Goal: Obtain resource: Obtain resource

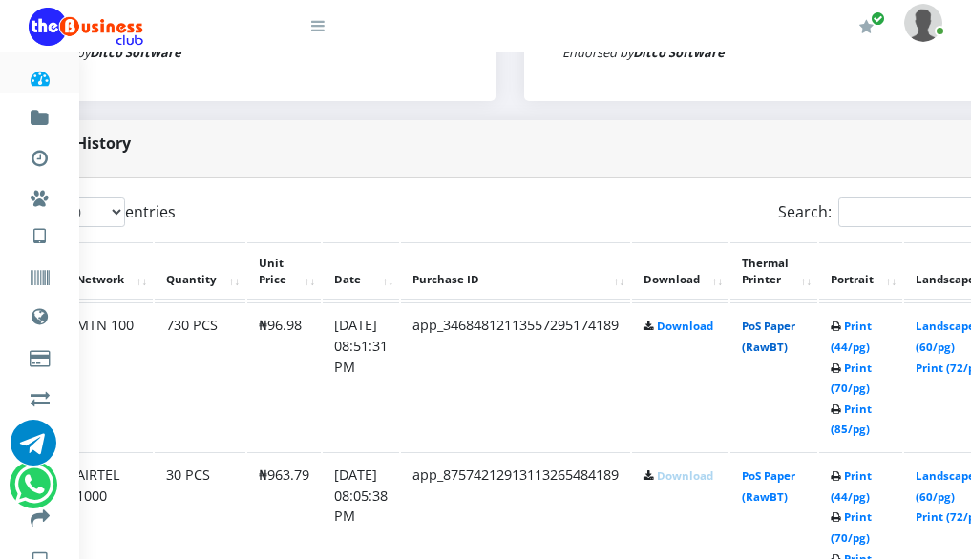
scroll to position [859, 306]
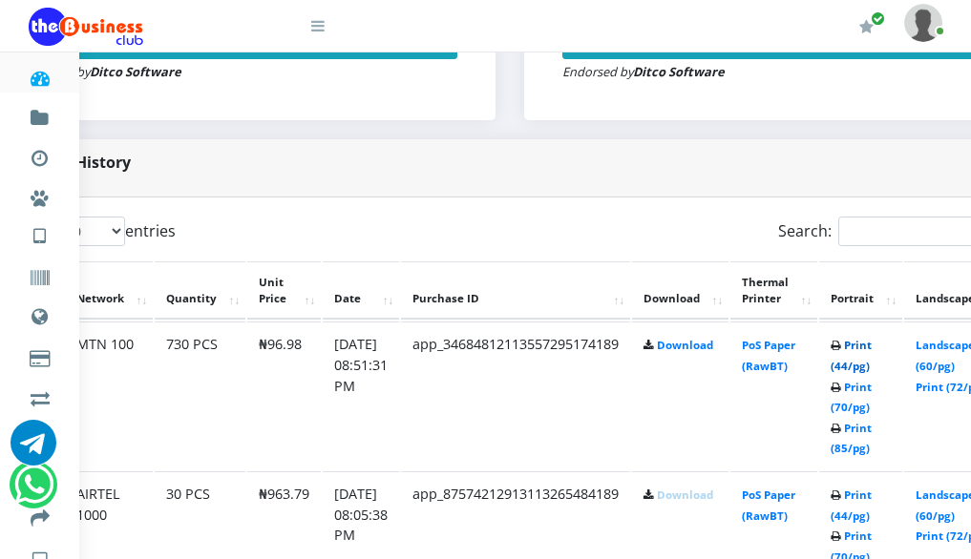
click at [872, 373] on link "Print (44/pg)" at bounding box center [851, 355] width 41 height 35
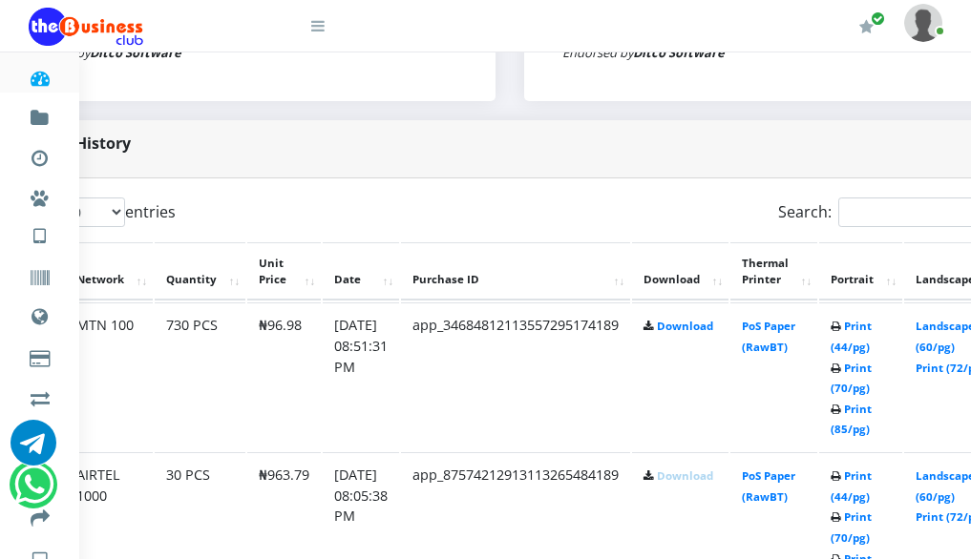
scroll to position [859, 306]
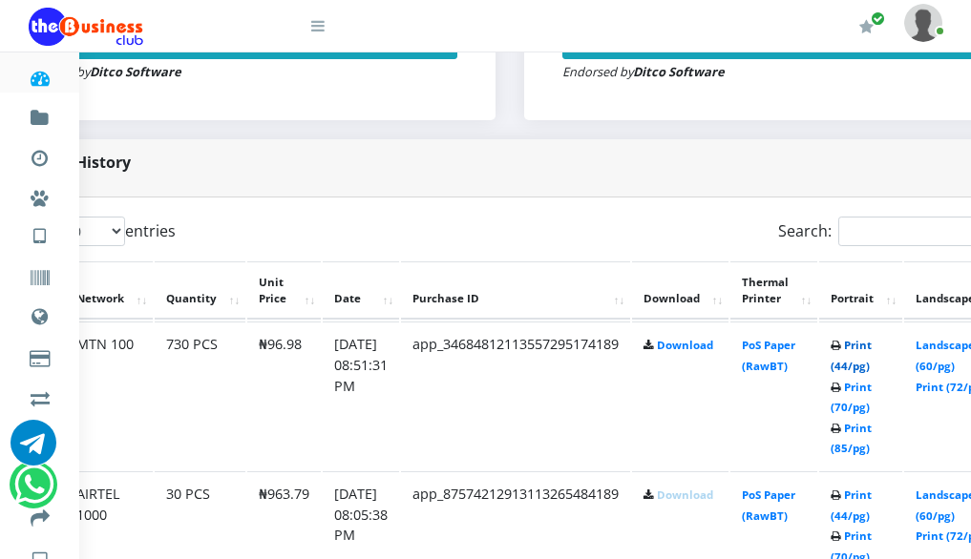
click at [872, 373] on link "Print (44/pg)" at bounding box center [851, 355] width 41 height 35
